Goal: Information Seeking & Learning: Learn about a topic

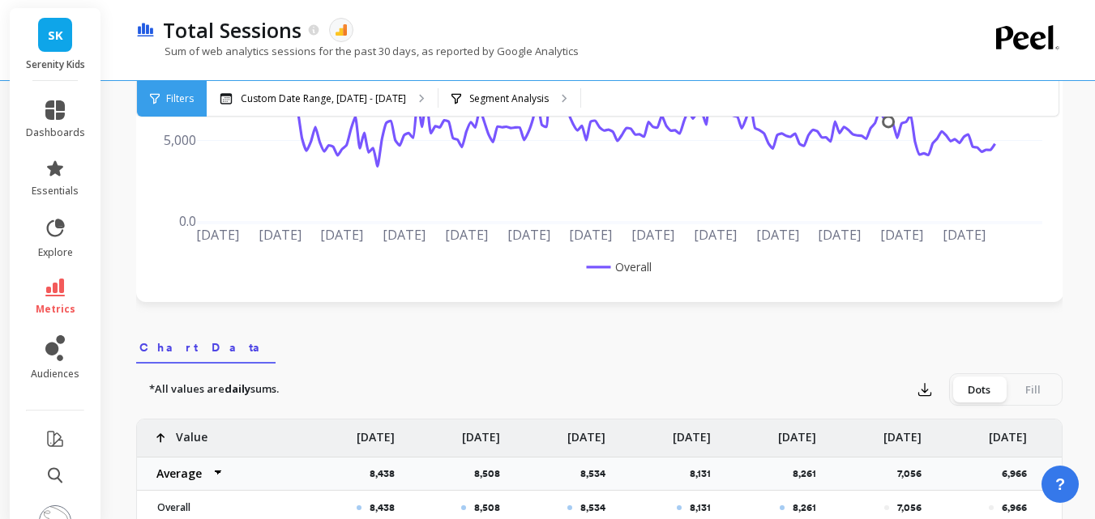
scroll to position [486, 0]
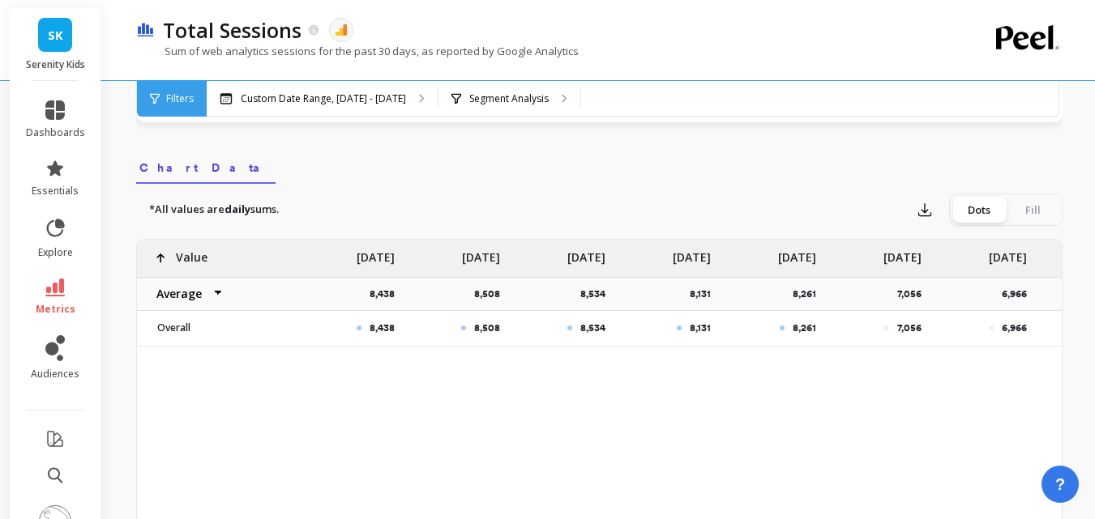
click at [711, 172] on nav "Chart Data" at bounding box center [599, 165] width 926 height 37
click at [838, 161] on nav "Chart Data" at bounding box center [599, 165] width 926 height 37
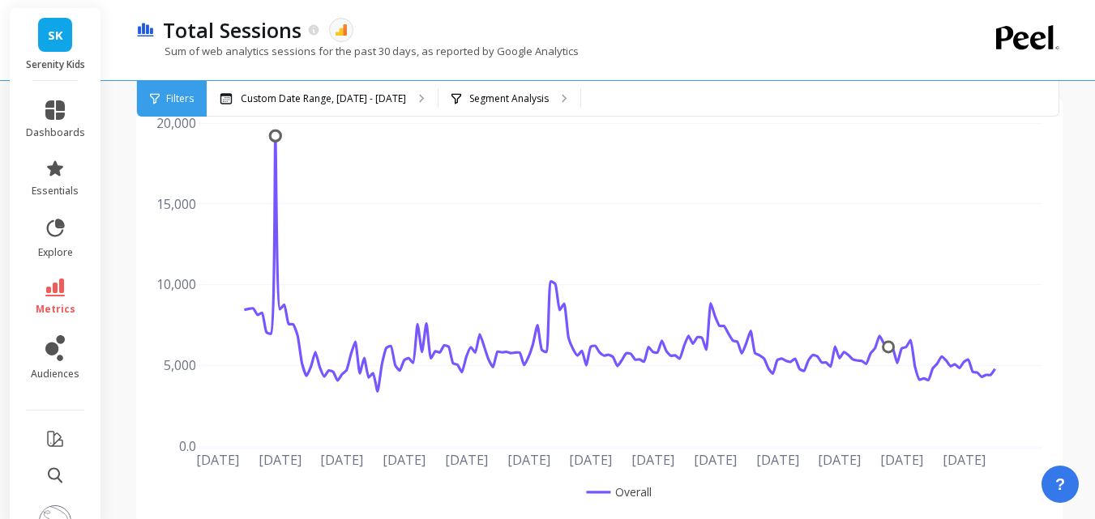
scroll to position [0, 0]
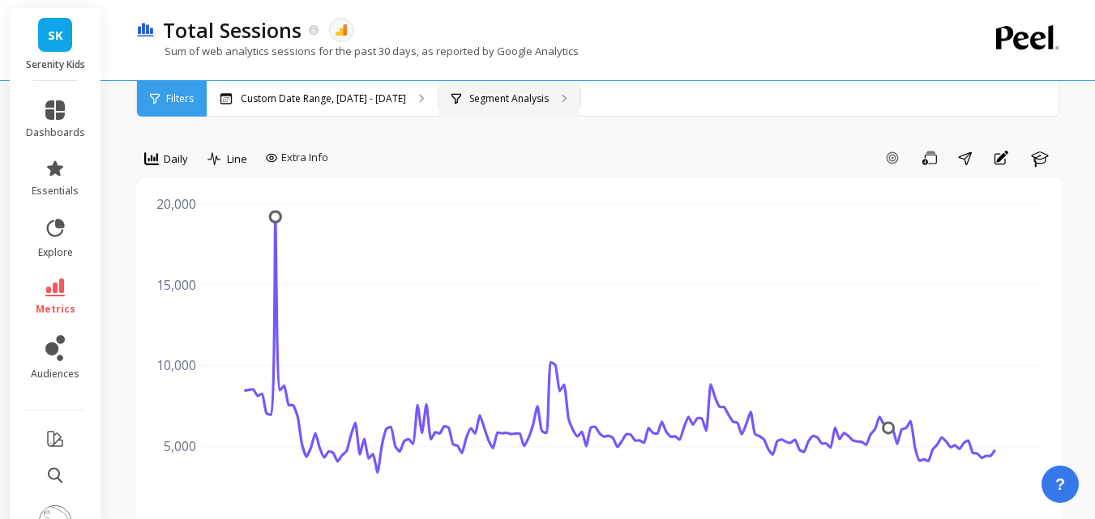
click at [493, 101] on p "Segment Analysis" at bounding box center [508, 98] width 79 height 13
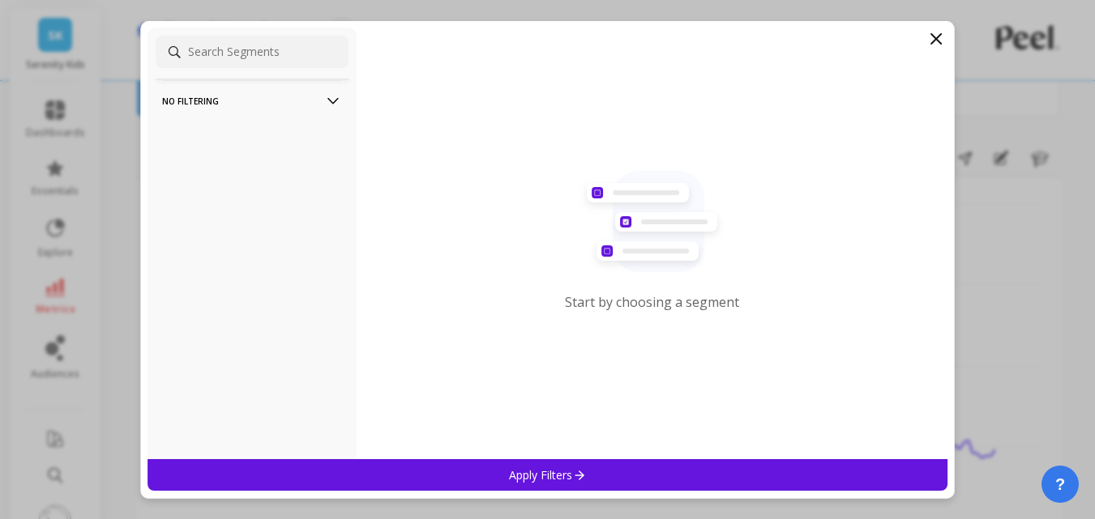
click at [324, 98] on filtering-icon at bounding box center [333, 101] width 18 height 18
click at [324, 97] on filtering-icon at bounding box center [333, 101] width 18 height 18
click at [929, 40] on icon at bounding box center [935, 38] width 19 height 19
